Goal: Find specific page/section: Find specific page/section

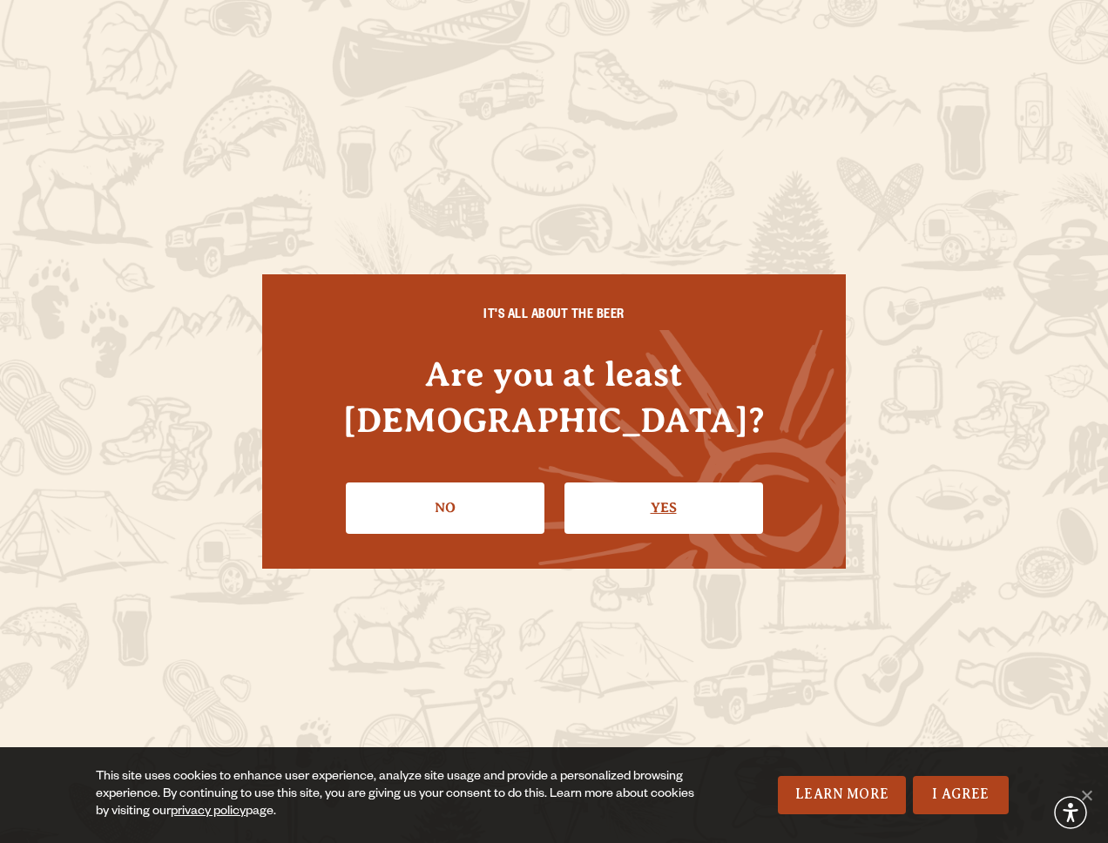
click at [639, 496] on link "Yes" at bounding box center [663, 507] width 199 height 51
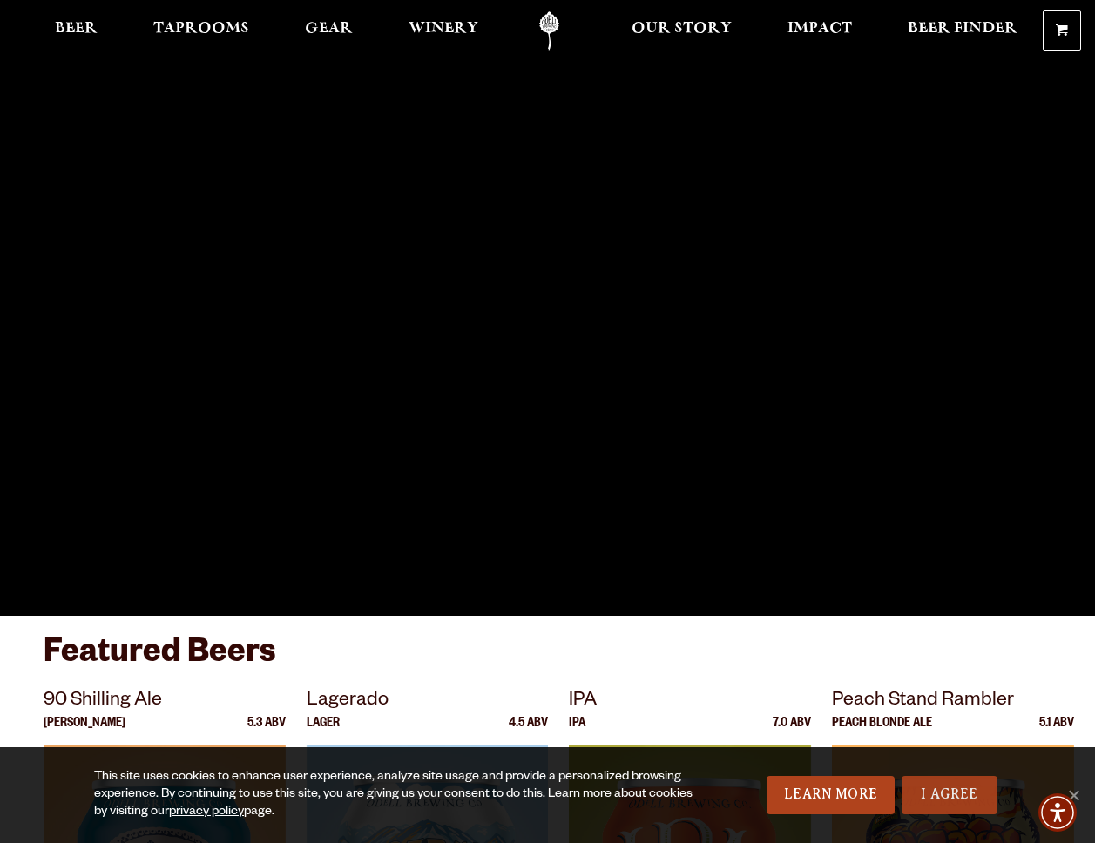
click at [985, 794] on link "I Agree" at bounding box center [949, 795] width 96 height 38
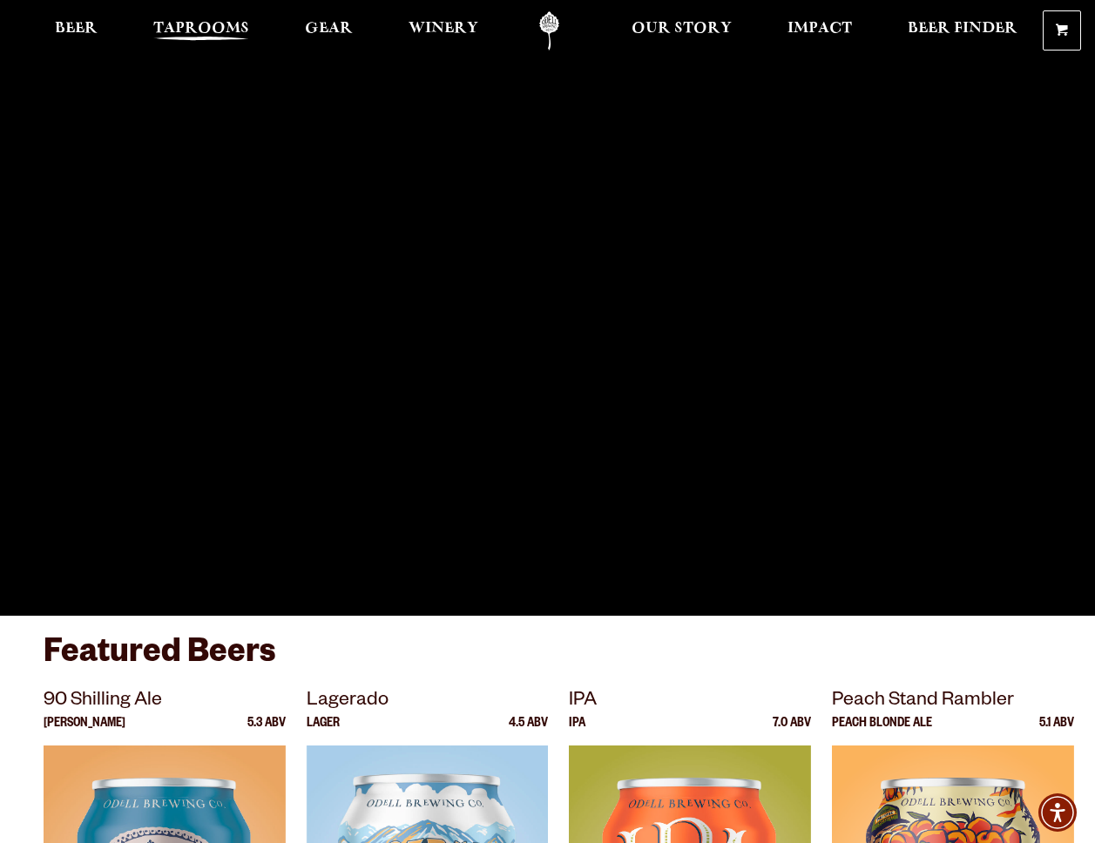
click at [172, 28] on span "Taprooms" at bounding box center [201, 29] width 96 height 14
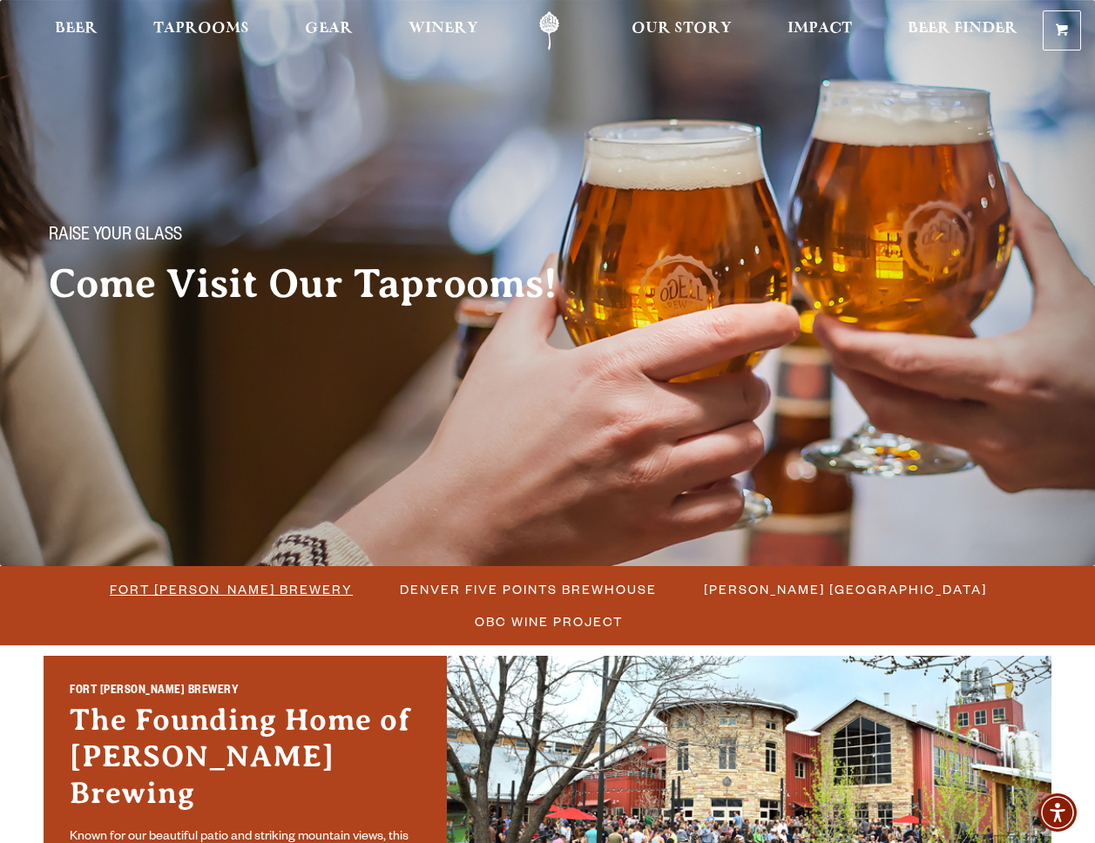
click at [131, 593] on span "Fort [PERSON_NAME] Brewery" at bounding box center [231, 589] width 243 height 25
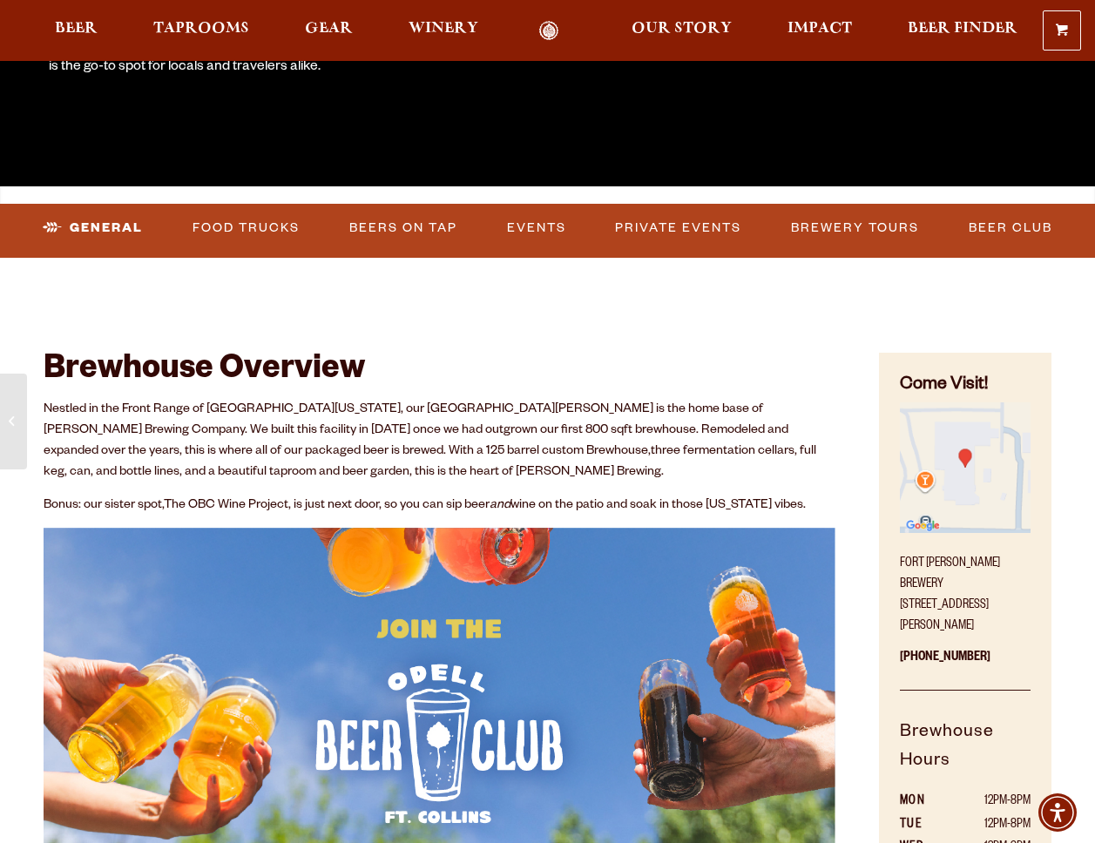
scroll to position [430, 0]
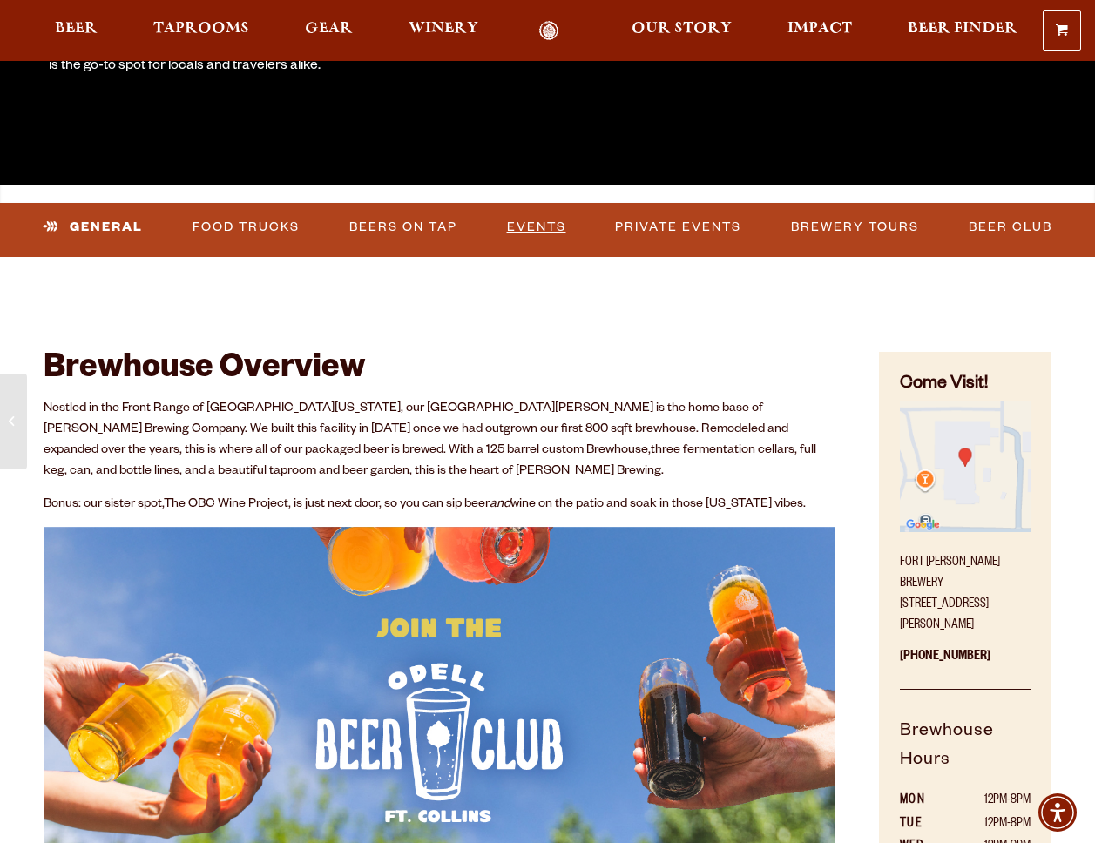
click at [529, 233] on link "Events" at bounding box center [536, 227] width 73 height 40
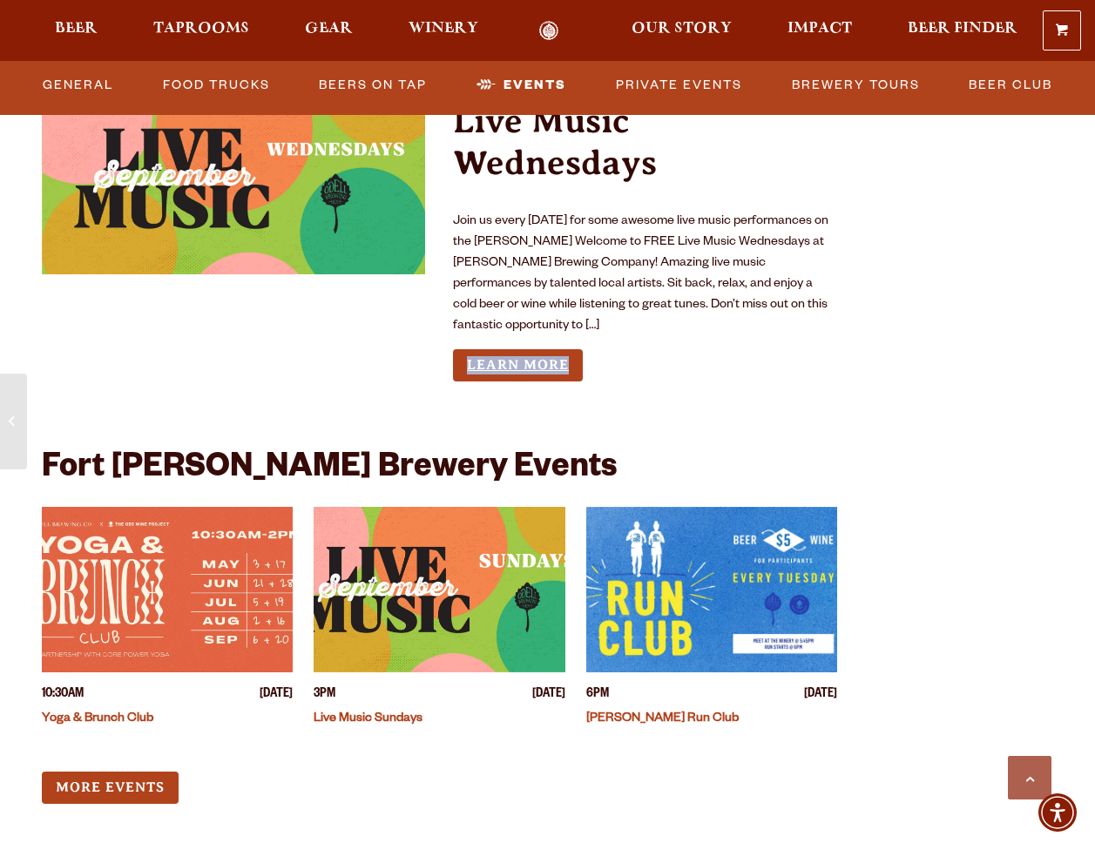
scroll to position [6495, 0]
